Goal: Task Accomplishment & Management: Use online tool/utility

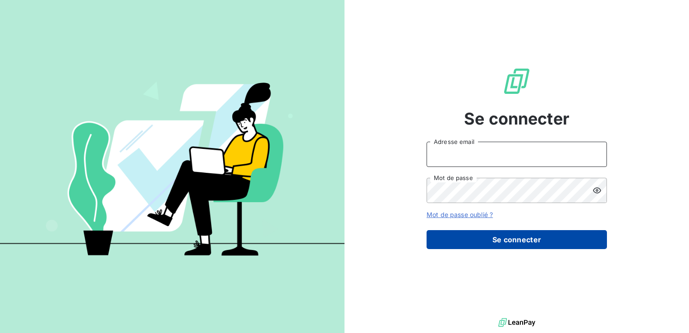
type input "[EMAIL_ADDRESS][DOMAIN_NAME]"
click at [479, 246] on button "Se connecter" at bounding box center [516, 239] width 180 height 19
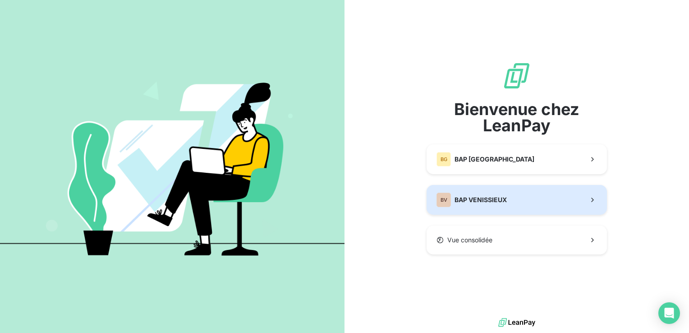
click at [477, 206] on div "BV BAP VENISSIEUX" at bounding box center [471, 199] width 70 height 14
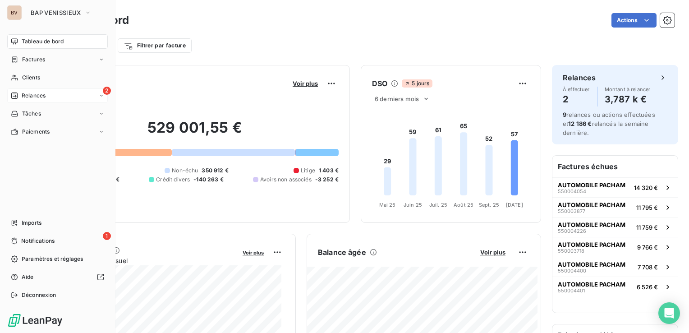
click at [24, 97] on span "Relances" at bounding box center [34, 96] width 24 height 8
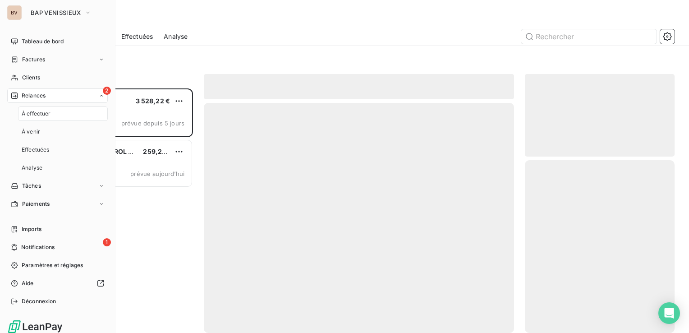
scroll to position [238, 142]
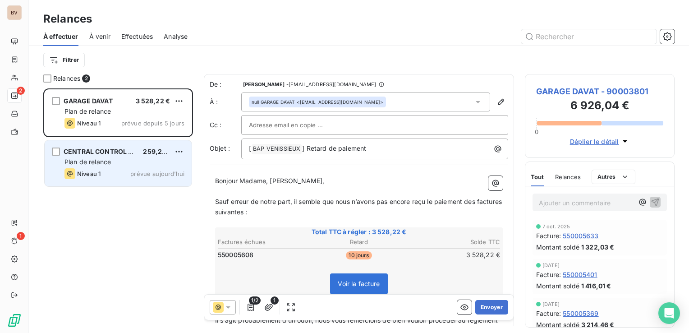
click at [109, 167] on div "CENTRAL CONTROL CAR 259,24 € Plan de relance Niveau 1 prévue aujourd’hui" at bounding box center [118, 163] width 147 height 46
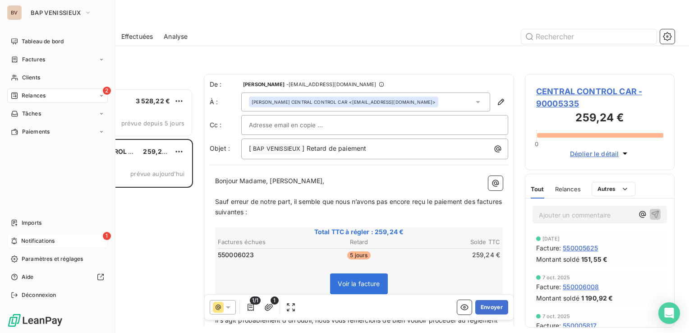
click at [36, 241] on span "Notifications" at bounding box center [37, 241] width 33 height 8
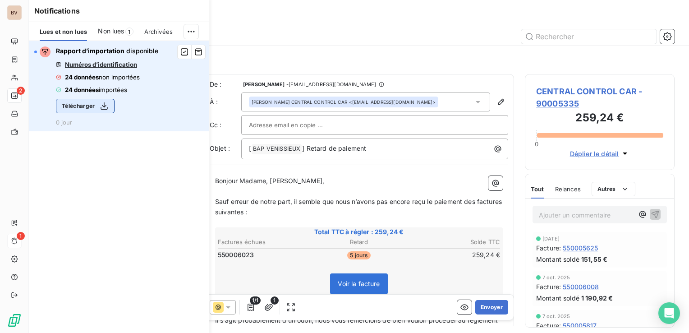
click at [91, 106] on button "Télécharger" at bounding box center [85, 106] width 59 height 14
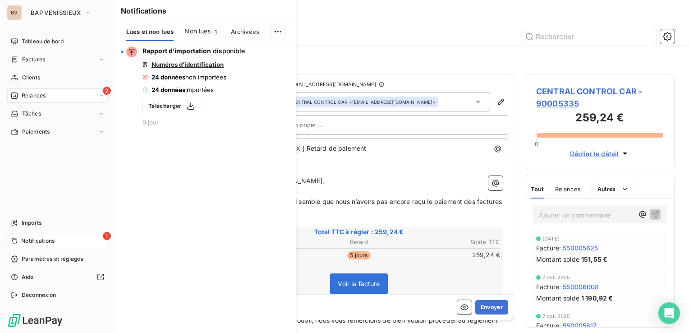
click at [16, 13] on div "BV" at bounding box center [14, 12] width 14 height 14
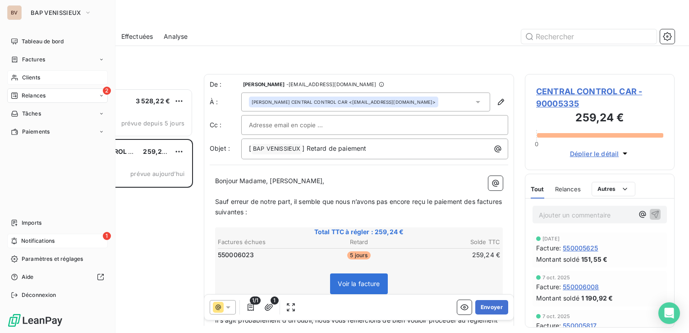
click at [34, 79] on span "Clients" at bounding box center [31, 77] width 18 height 8
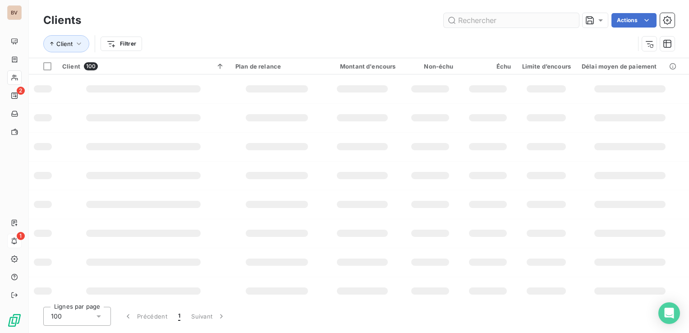
click at [505, 15] on input "text" at bounding box center [511, 20] width 135 height 14
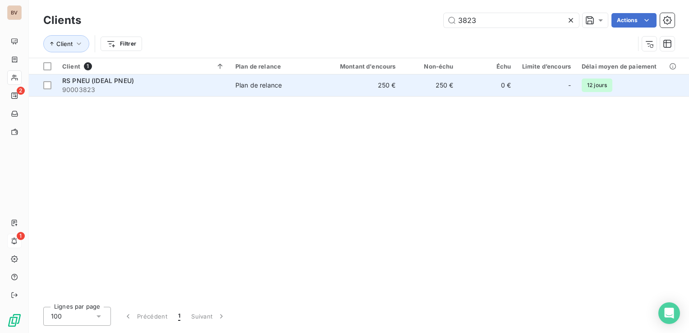
type input "3823"
click at [100, 82] on span "RS PNEU (IDEAL PNEU)" at bounding box center [98, 81] width 72 height 8
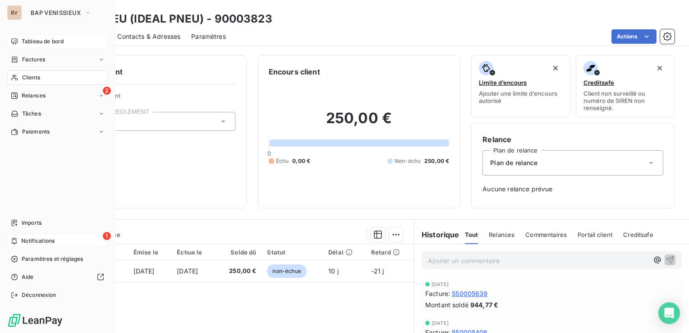
click at [29, 45] on span "Tableau de bord" at bounding box center [43, 41] width 42 height 8
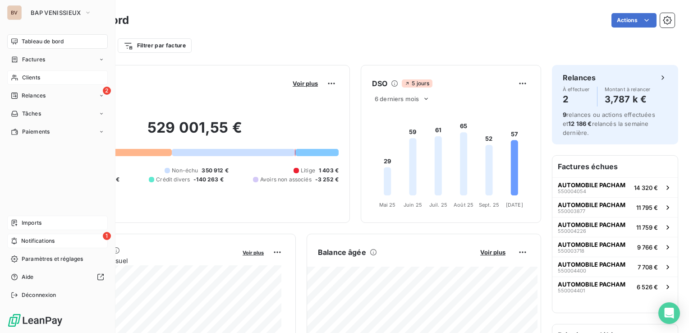
click at [23, 222] on span "Imports" at bounding box center [32, 223] width 20 height 8
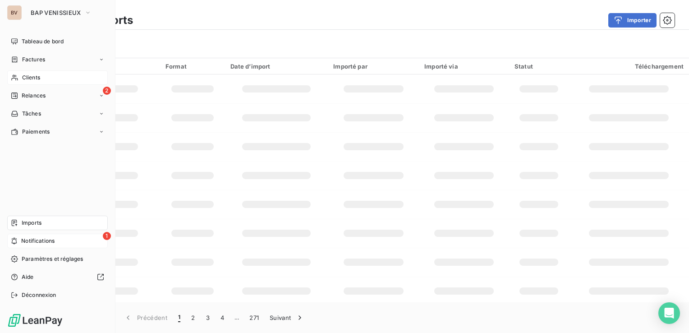
drag, startPoint x: 33, startPoint y: 226, endPoint x: 39, endPoint y: 227, distance: 5.9
click at [33, 226] on span "Imports" at bounding box center [32, 223] width 20 height 8
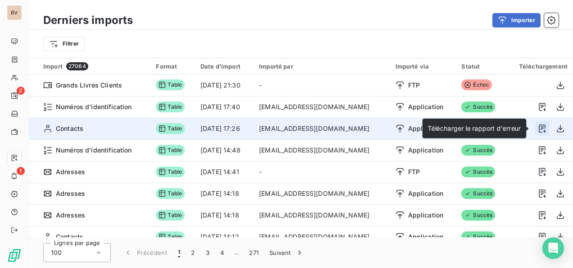
click at [538, 128] on icon "button" at bounding box center [542, 128] width 9 height 9
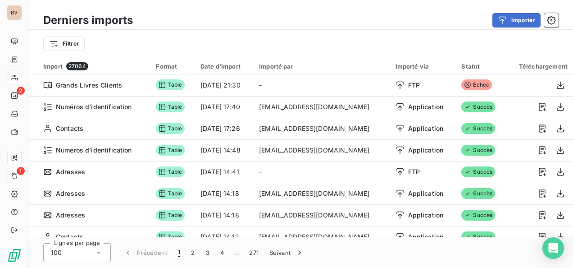
click at [343, 18] on div "Importer" at bounding box center [351, 20] width 415 height 14
click at [516, 15] on button "Importer" at bounding box center [517, 20] width 48 height 14
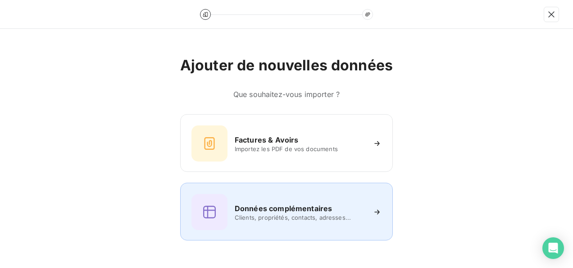
click at [256, 210] on h6 "Données complémentaires" at bounding box center [283, 208] width 97 height 11
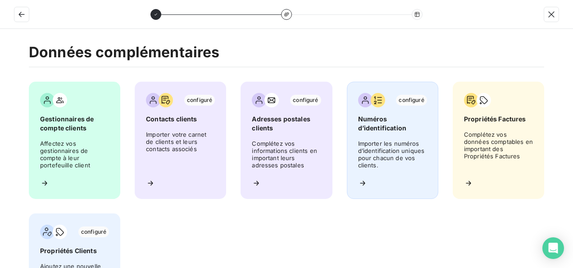
click at [373, 146] on span "Importer les numéros d’identification uniques pour chacun de vos clients." at bounding box center [392, 156] width 69 height 32
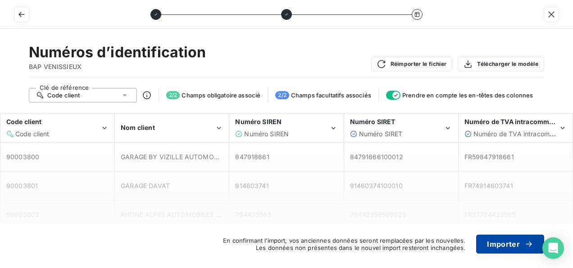
click at [489, 241] on button "Importer" at bounding box center [510, 243] width 68 height 19
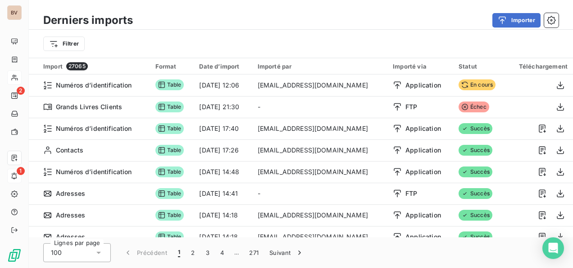
click at [195, 10] on div "Derniers imports Importer Filtrer" at bounding box center [301, 29] width 545 height 58
